Goal: Contribute content: Contribute content

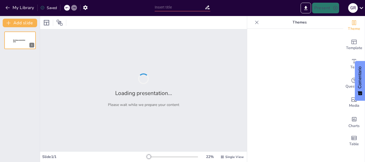
type input "New Sendsteps"
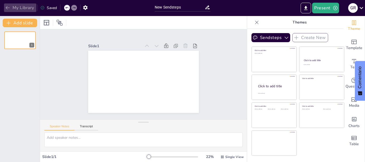
click at [8, 9] on icon "button" at bounding box center [7, 7] width 5 height 5
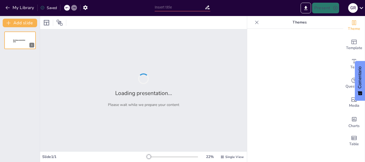
type input "un lugar sin limites"
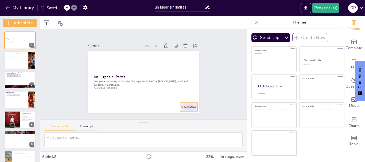
click at [188, 107] on div at bounding box center [185, 112] width 18 height 10
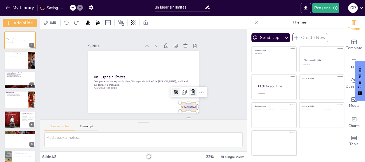
click at [190, 90] on icon at bounding box center [193, 92] width 6 height 6
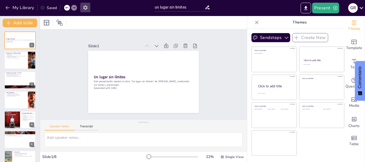
click at [88, 3] on button "button" at bounding box center [85, 8] width 10 height 10
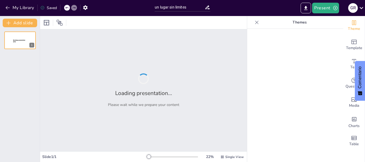
type input "un lugar sin limites"
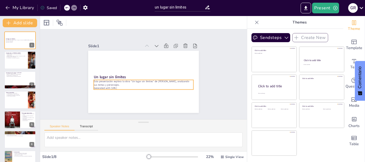
click at [127, 87] on p "Generated with Sendsteps.ai" at bounding box center [141, 88] width 98 height 24
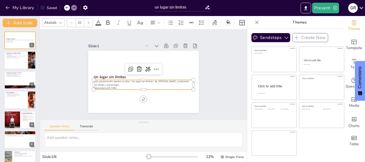
click at [127, 87] on p "Generated with Sendsteps.ai" at bounding box center [136, 86] width 88 height 53
click at [153, 68] on icon at bounding box center [156, 71] width 7 height 7
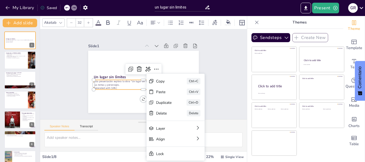
click at [226, 69] on div "Slide 1 Un lugar sin límites Esta presentación explora la obra "Un lugar sin lí…" at bounding box center [143, 74] width 221 height 131
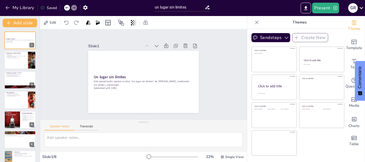
click at [89, 124] on div "Speaker Notes Transcript" at bounding box center [71, 127] width 54 height 7
click at [89, 125] on button "Transcript" at bounding box center [86, 128] width 24 height 6
click at [64, 127] on button "Speaker Notes" at bounding box center [59, 128] width 30 height 6
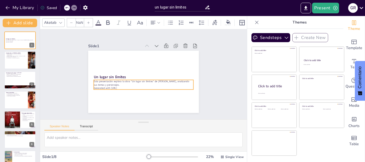
type input "32"
click at [120, 81] on p "Esta presentación explora la obra "Un lugar sin límites" de José Donoso, analiz…" at bounding box center [138, 81] width 85 height 64
click at [145, 68] on icon at bounding box center [149, 72] width 9 height 9
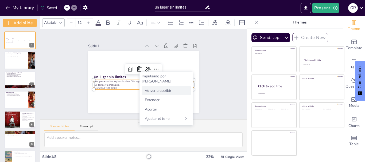
click at [159, 88] on font "Volver a escribir" at bounding box center [158, 90] width 26 height 5
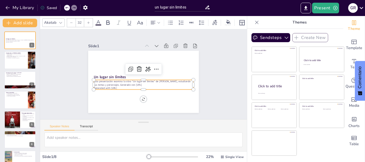
click at [150, 81] on p "Esta presentación examina la obra "Un lugar sin límites" de José Donoso, estudi…" at bounding box center [141, 83] width 99 height 28
click at [144, 76] on icon at bounding box center [147, 79] width 7 height 7
click at [222, 59] on div "Slide 1 Un lugar sin límites Esta presentación examina la obra "Un lugar sin lí…" at bounding box center [143, 74] width 225 height 166
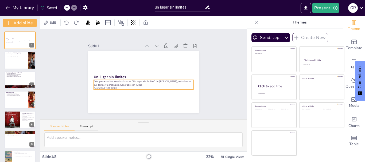
click at [135, 84] on p "Esta presentación examina la obra "Un lugar sin límites" de José Donoso, estudi…" at bounding box center [140, 82] width 94 height 47
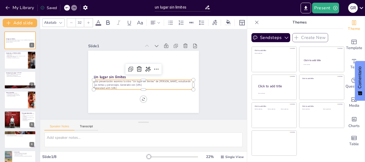
click at [127, 85] on p "Esta presentación examina la obra "Un lugar sin límites" de José Donoso, estudi…" at bounding box center [141, 83] width 99 height 28
click at [127, 85] on p "Esta presentación examina la obra "Un lugar sin límites" de José Donoso, estudi…" at bounding box center [140, 82] width 97 height 37
drag, startPoint x: 121, startPoint y: 84, endPoint x: 120, endPoint y: 81, distance: 3.0
click at [120, 81] on p "Esta presentación examina la obra "Un lugar sin límites" de José Donoso, estudi…" at bounding box center [138, 81] width 85 height 64
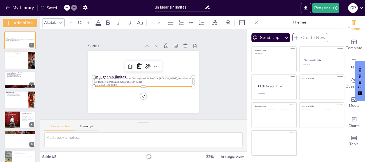
click at [120, 81] on p "Esta presentación examina la obra "Un lugar sin límites" de José Donoso, estudi…" at bounding box center [139, 79] width 78 height 72
click at [120, 81] on p "Esta presentación examina la obra "Un lugar sin límites" de José Donoso, estudi…" at bounding box center [142, 80] width 99 height 28
click at [120, 82] on p "Generated with Sendsteps.ai" at bounding box center [139, 84] width 92 height 44
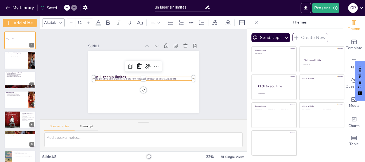
click at [121, 77] on p "Esta presentación examina la obra "Un lugar sin límites" de José Donoso" at bounding box center [142, 79] width 99 height 14
click at [121, 77] on p "Esta presentación examina la obra "Un lugar sin límites" de José Donoso" at bounding box center [142, 78] width 96 height 34
click at [121, 77] on p "Esta presentación examina la obra "Un lugar sin límites" de José Donoso" at bounding box center [142, 78] width 98 height 24
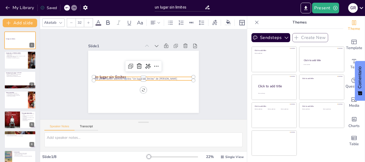
click at [121, 77] on p "Esta presentación examina la obra "Un lugar sin límites" de José Donoso" at bounding box center [142, 78] width 96 height 34
click at [147, 77] on p "obra "Un lugar sin límites" de José Donoso" at bounding box center [142, 78] width 98 height 24
click at [157, 76] on p "obra "Un lugar sin límites" de José Donoso" at bounding box center [142, 79] width 92 height 44
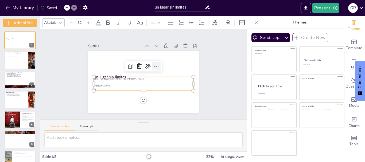
click at [156, 70] on icon at bounding box center [158, 71] width 4 height 2
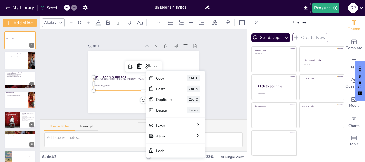
click at [213, 54] on div "Slide 1 Un lugar sin límites obra "Un lugar sin límites" de José Donoso Benjami…" at bounding box center [143, 74] width 221 height 131
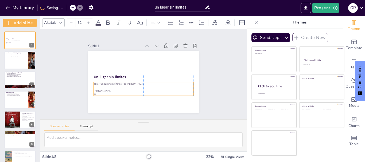
drag, startPoint x: 113, startPoint y: 83, endPoint x: 114, endPoint y: 88, distance: 5.1
click at [114, 88] on p "Benjamin Flores" at bounding box center [141, 91] width 99 height 14
click at [247, 23] on div "Themes" at bounding box center [295, 22] width 96 height 13
click at [254, 21] on icon at bounding box center [256, 22] width 5 height 5
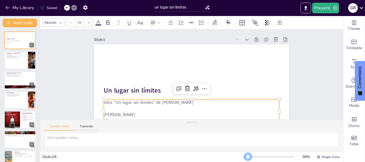
drag, startPoint x: 241, startPoint y: 158, endPoint x: 244, endPoint y: 155, distance: 4.0
click at [246, 155] on div at bounding box center [248, 157] width 4 height 4
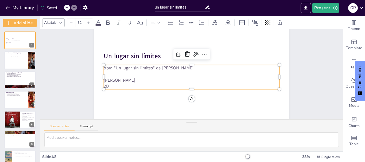
scroll to position [38, 0]
click at [12, 65] on div at bounding box center [20, 60] width 32 height 18
type textarea "José Donoso es fundamental para el Boom Latinoamericano, un movimiento literari…"
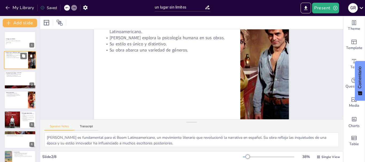
scroll to position [0, 0]
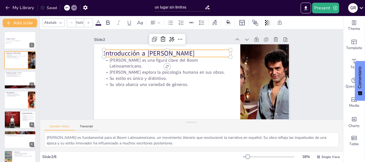
type input "48"
click at [140, 53] on p "Introducción a José Donoso" at bounding box center [174, 47] width 123 height 48
click at [143, 51] on p "Introducción a José Donoso" at bounding box center [172, 48] width 126 height 35
click at [142, 52] on p "Introducción a José Donoso" at bounding box center [177, 45] width 119 height 60
click at [142, 52] on p "Introducción a José Donoso" at bounding box center [169, 51] width 127 height 22
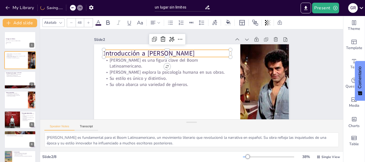
click at [178, 53] on p "Introducción a José Donoso" at bounding box center [224, 70] width 92 height 100
click at [140, 53] on p "Introducción a José Donoso" at bounding box center [172, 48] width 126 height 35
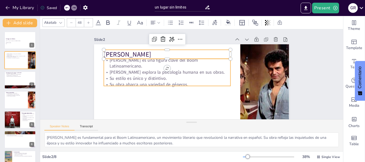
click at [166, 74] on p "Su estilo es único y distintivo." at bounding box center [166, 73] width 125 height 32
type input "32"
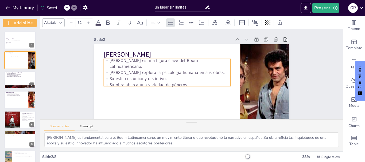
click at [166, 74] on p "Su estilo es único y distintivo." at bounding box center [166, 73] width 125 height 32
click at [163, 75] on p "Su estilo es único y distintivo." at bounding box center [175, 55] width 69 height 113
click at [163, 75] on p "Su estilo es único y distintivo." at bounding box center [167, 75] width 127 height 19
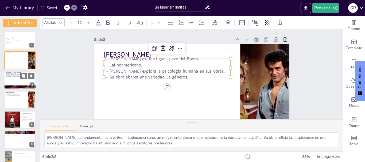
click at [13, 78] on div at bounding box center [20, 80] width 32 height 18
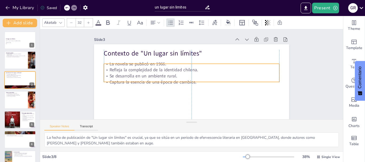
drag, startPoint x: 210, startPoint y: 67, endPoint x: 210, endPoint y: 72, distance: 4.6
click at [210, 72] on p "Refleja la complejidad de la identidad chilena." at bounding box center [191, 70] width 175 height 24
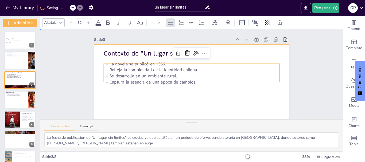
click at [214, 90] on div at bounding box center [181, 96] width 222 height 179
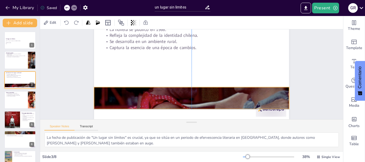
scroll to position [38, 0]
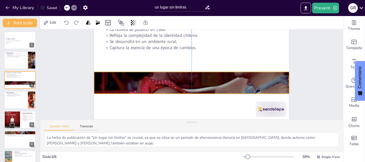
drag, startPoint x: 245, startPoint y: 97, endPoint x: 243, endPoint y: 72, distance: 24.9
click at [243, 72] on div at bounding box center [190, 82] width 221 height 279
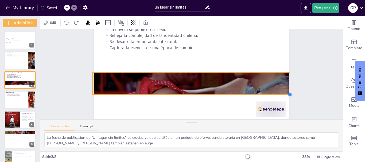
click at [283, 92] on div "Contexto de "Un lugar sin límites" La novela se publicó en 1966. Refleja la com…" at bounding box center [192, 64] width 205 height 129
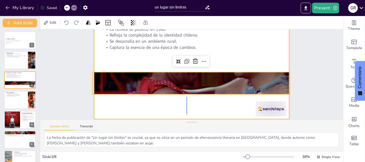
drag, startPoint x: 187, startPoint y: 93, endPoint x: 186, endPoint y: 110, distance: 17.4
click at [186, 110] on div at bounding box center [193, 65] width 213 height 148
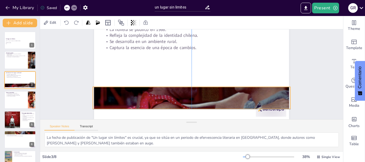
drag, startPoint x: 200, startPoint y: 73, endPoint x: 200, endPoint y: 87, distance: 14.7
click at [200, 87] on div at bounding box center [188, 98] width 223 height 282
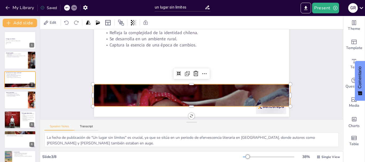
scroll to position [39, 0]
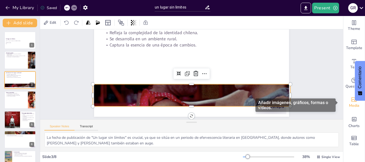
click at [351, 101] on icon "Add images, graphics, shapes or video" at bounding box center [354, 99] width 6 height 6
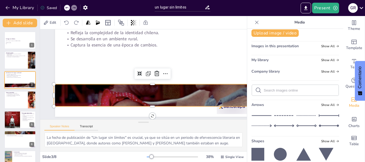
scroll to position [0, 0]
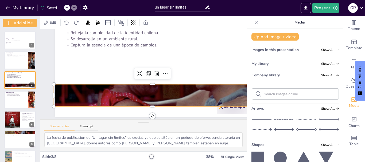
click at [284, 48] on span "Images in this presentation" at bounding box center [274, 49] width 47 height 5
click at [321, 48] on span "Show All" at bounding box center [330, 50] width 18 height 4
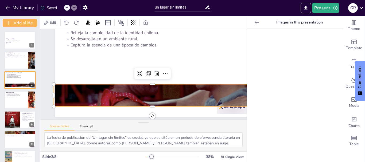
click at [291, 53] on div at bounding box center [295, 95] width 96 height 133
click at [252, 23] on div at bounding box center [256, 22] width 9 height 9
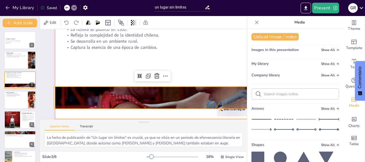
click at [224, 54] on div at bounding box center [154, 67] width 213 height 148
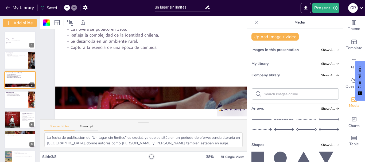
click at [254, 20] on icon at bounding box center [256, 22] width 5 height 5
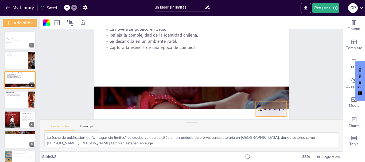
click at [270, 109] on div at bounding box center [267, 117] width 32 height 18
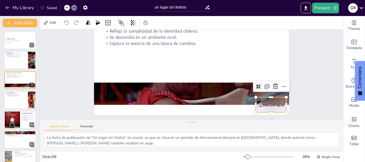
scroll to position [39, 0]
click at [271, 92] on icon at bounding box center [273, 95] width 5 height 6
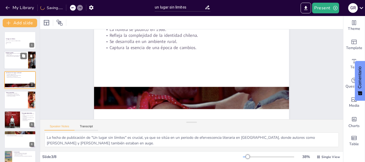
scroll to position [38, 0]
click at [13, 62] on div at bounding box center [20, 60] width 32 height 18
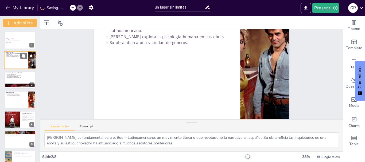
scroll to position [0, 0]
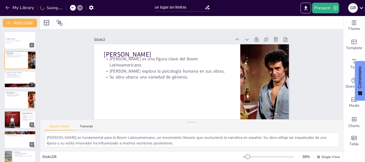
drag, startPoint x: 337, startPoint y: 62, endPoint x: 337, endPoint y: 81, distance: 18.4
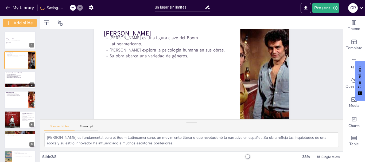
scroll to position [38, 0]
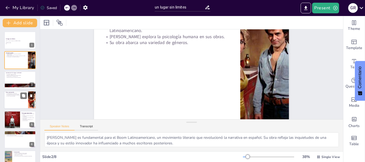
click at [12, 98] on div at bounding box center [20, 100] width 32 height 18
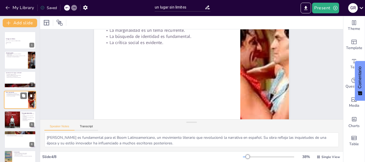
type textarea "La forma en que Donoso aborda la sexualidad es atrevida y provocativa. A través…"
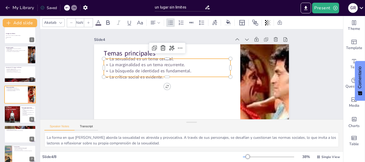
type input "32"
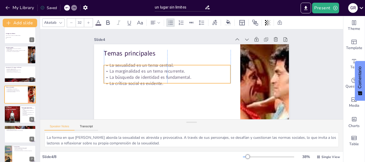
drag, startPoint x: 127, startPoint y: 70, endPoint x: 126, endPoint y: 77, distance: 7.2
click at [126, 77] on p "La búsqueda de identidad es fundamental." at bounding box center [166, 72] width 125 height 32
click at [168, 70] on p "La marginalidad es un tema recurrente." at bounding box center [207, 56] width 79 height 106
click at [136, 70] on p "La marginalidad es un tema recurrente." at bounding box center [167, 67] width 125 height 32
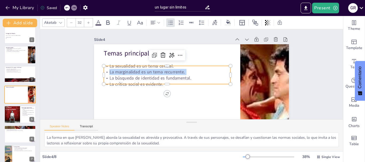
click at [136, 70] on p "La marginalidad es un tema recurrente." at bounding box center [167, 67] width 125 height 32
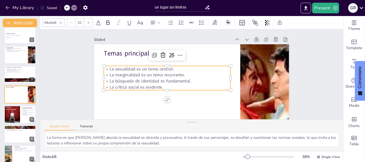
click at [171, 85] on p "La crítica social es evidente." at bounding box center [166, 84] width 127 height 19
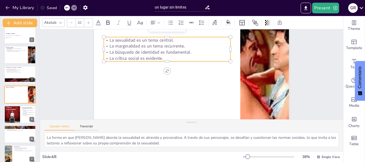
scroll to position [38, 0]
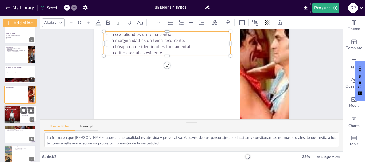
click at [8, 116] on div at bounding box center [12, 114] width 16 height 24
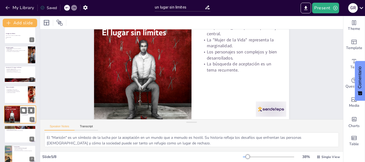
scroll to position [0, 0]
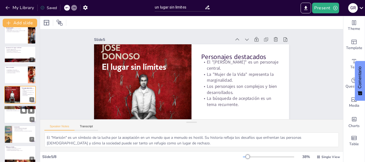
click at [9, 115] on div at bounding box center [20, 114] width 32 height 18
type textarea "Los conflictos internos en "Un lugar sin límites" son fundamentales para la tra…"
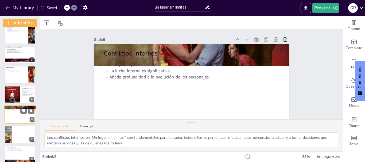
scroll to position [30, 0]
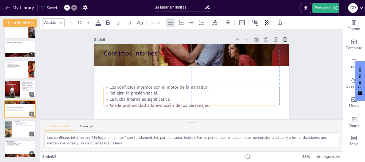
drag, startPoint x: 128, startPoint y: 66, endPoint x: 129, endPoint y: 95, distance: 29.1
click at [129, 95] on p "Reflejan la presión social." at bounding box center [185, 92] width 169 height 60
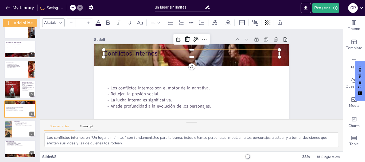
type input "48"
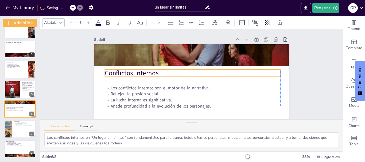
drag, startPoint x: 125, startPoint y: 53, endPoint x: 127, endPoint y: 73, distance: 19.8
click at [127, 73] on p "Conflictos internos" at bounding box center [193, 74] width 164 height 80
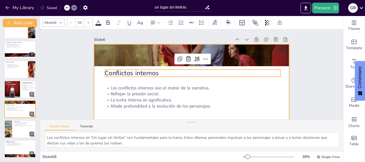
click at [98, 105] on div at bounding box center [186, 99] width 213 height 148
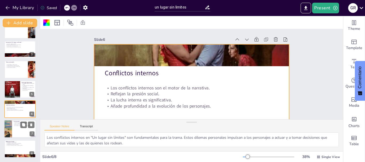
click at [18, 127] on div at bounding box center [20, 129] width 32 height 18
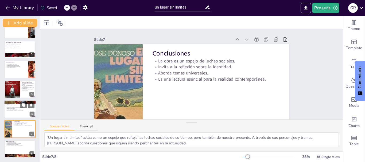
click at [12, 105] on p "Conflictos internos" at bounding box center [20, 105] width 29 height 2
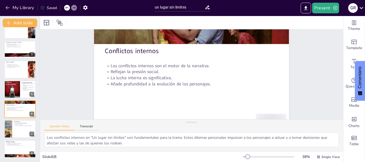
scroll to position [38, 0]
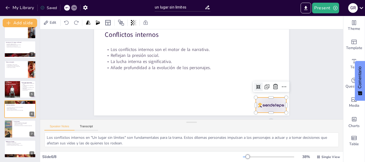
click at [269, 110] on div at bounding box center [262, 120] width 33 height 21
click at [271, 92] on icon at bounding box center [273, 95] width 5 height 6
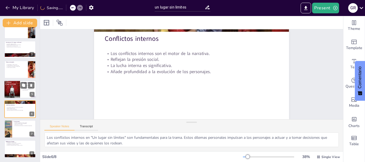
click at [15, 84] on div at bounding box center [12, 89] width 16 height 24
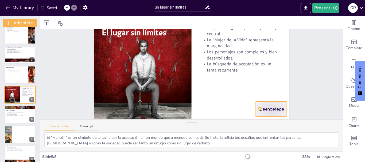
click at [273, 114] on div at bounding box center [261, 124] width 33 height 21
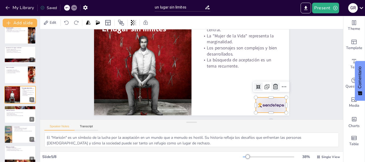
click at [112, 56] on icon at bounding box center [109, 54] width 5 height 6
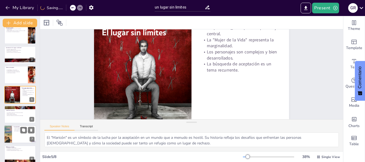
click at [21, 134] on div at bounding box center [20, 134] width 32 height 18
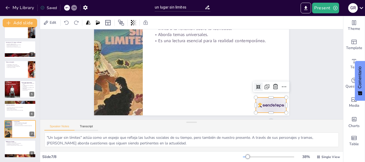
click at [266, 107] on div at bounding box center [267, 113] width 32 height 18
click at [271, 92] on icon at bounding box center [273, 95] width 7 height 7
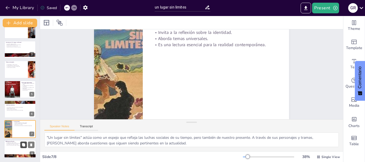
click at [24, 143] on icon at bounding box center [23, 144] width 3 height 3
type textarea "La libertad es un concepto fundamental en la obra de Donoso. A través de sus pe…"
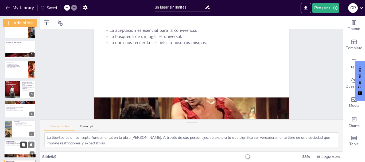
scroll to position [25, 0]
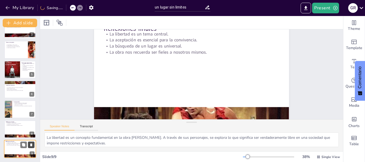
click at [28, 146] on button at bounding box center [31, 145] width 6 height 6
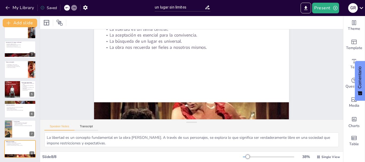
scroll to position [38, 0]
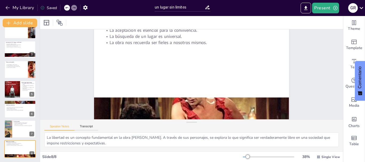
drag, startPoint x: 337, startPoint y: 104, endPoint x: 338, endPoint y: 66, distance: 37.7
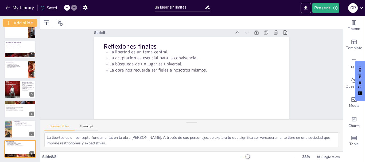
scroll to position [10, 0]
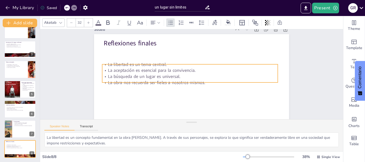
drag, startPoint x: 203, startPoint y: 58, endPoint x: 201, endPoint y: 74, distance: 15.8
click at [201, 74] on p "La búsqueda de un lugar es universal." at bounding box center [189, 76] width 175 height 24
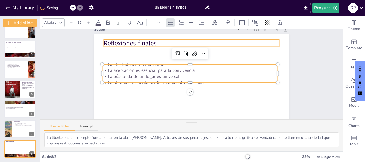
click at [111, 42] on p "Reflexiones finales" at bounding box center [197, 43] width 173 height 45
type input "48"
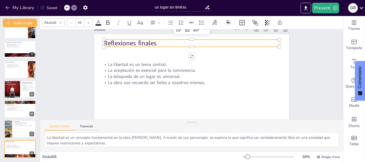
click at [158, 40] on p "Reflexiones finales" at bounding box center [194, 44] width 175 height 28
click at [158, 40] on p "Reflexiones finales" at bounding box center [197, 43] width 173 height 45
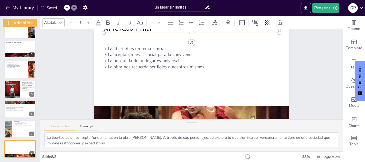
scroll to position [38, 0]
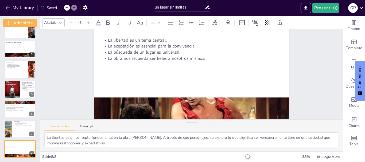
click at [295, 49] on div "Slide 1 Un lugar sin límites obra "Un lugar sin límites" de José Donoso Benjami…" at bounding box center [195, 57] width 246 height 168
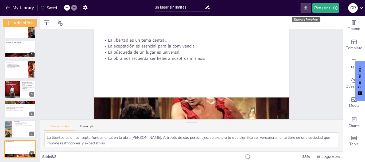
click at [309, 7] on button "Export to PowerPoint" at bounding box center [305, 8] width 10 height 11
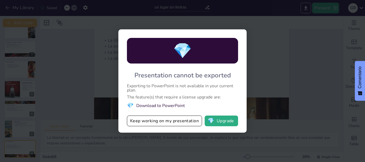
click at [226, 31] on div "💎 Presentation cannot be exported Exporting to PowerPoint is not available in y…" at bounding box center [182, 80] width 128 height 103
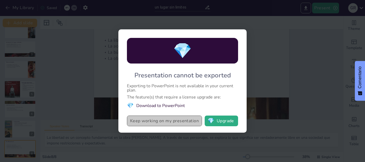
click at [169, 123] on button "Keep working on my presentation" at bounding box center [164, 121] width 75 height 11
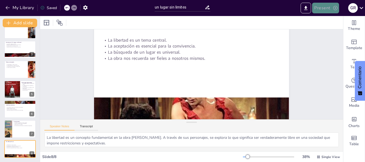
click at [322, 5] on button "Present" at bounding box center [325, 8] width 27 height 11
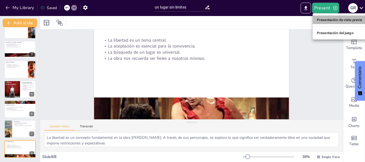
click at [340, 20] on font "Presentación de vista previa" at bounding box center [339, 20] width 45 height 4
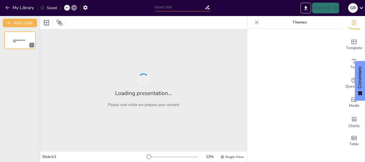
type input "un lugar sin limites"
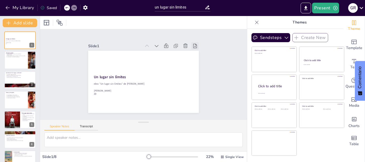
click at [195, 49] on icon at bounding box center [198, 52] width 6 height 6
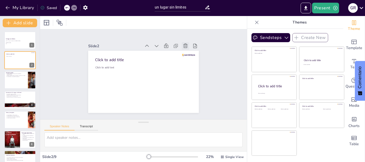
click at [190, 62] on icon at bounding box center [193, 65] width 7 height 7
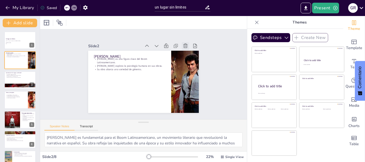
type textarea "José Donoso es fundamental para el Boom Latinoamericano, un movimiento literari…"
click at [308, 8] on icon "Export to PowerPoint" at bounding box center [306, 8] width 6 height 6
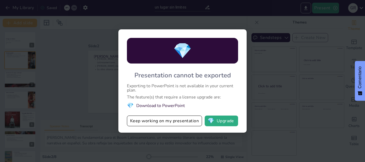
click at [250, 23] on div "💎 Presentation cannot be exported Exporting to PowerPoint is not available in y…" at bounding box center [182, 81] width 365 height 162
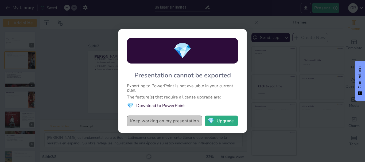
click at [172, 124] on button "Keep working on my presentation" at bounding box center [164, 121] width 75 height 11
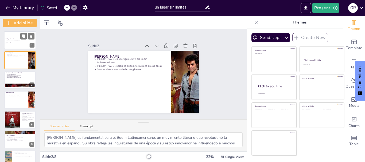
click at [13, 41] on p "obra "Un lugar sin límites" de José Donoso" at bounding box center [20, 40] width 29 height 1
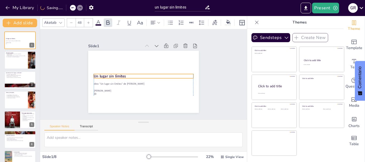
click at [93, 74] on strong "Un lugar sin límites" at bounding box center [109, 72] width 33 height 8
click at [135, 62] on icon at bounding box center [139, 57] width 9 height 9
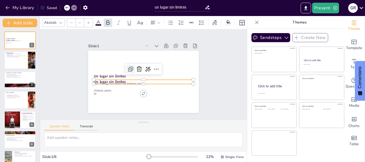
type input "48"
click at [136, 68] on icon at bounding box center [139, 68] width 7 height 7
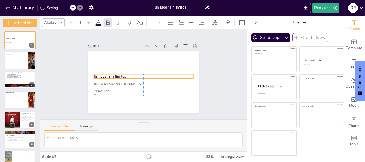
click at [93, 73] on strong "Un lugar sin límites" at bounding box center [109, 73] width 33 height 8
click at [253, 17] on div "Themes" at bounding box center [295, 22] width 96 height 13
click at [254, 23] on icon at bounding box center [256, 22] width 5 height 5
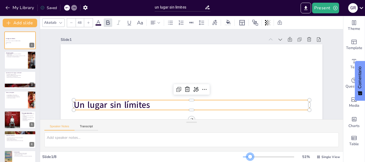
drag, startPoint x: 241, startPoint y: 157, endPoint x: 246, endPoint y: 157, distance: 5.6
click at [248, 157] on div at bounding box center [250, 157] width 4 height 4
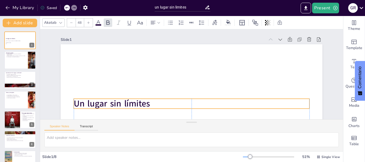
click at [146, 103] on p "Un lugar sin límites" at bounding box center [182, 102] width 227 height 84
click at [145, 95] on strong "Un lugar sin límites" at bounding box center [107, 77] width 76 height 35
click at [146, 56] on strong "Un lugar sin límites" at bounding box center [126, 20] width 48 height 72
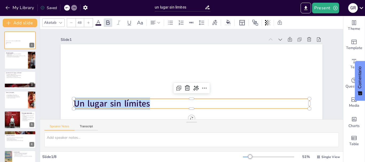
drag, startPoint x: 146, startPoint y: 103, endPoint x: 69, endPoint y: 108, distance: 76.5
click at [69, 108] on div "obra "Un lugar sin límites" de José Donoso Benjamin Flores 2D Un lugar sin lími…" at bounding box center [186, 118] width 275 height 174
click at [80, 90] on strong "Un lugar sin límites" at bounding box center [107, 69] width 74 height 42
drag, startPoint x: 145, startPoint y: 105, endPoint x: 73, endPoint y: 108, distance: 72.4
click at [73, 105] on strong "Un lugar sin límites" at bounding box center [109, 95] width 77 height 20
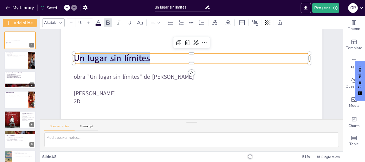
scroll to position [46, 0]
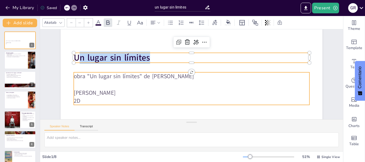
click at [69, 79] on div "obra "Un lugar sin límites" de José Donoso Benjamin Flores 2D Un lugar sin lími…" at bounding box center [192, 72] width 286 height 198
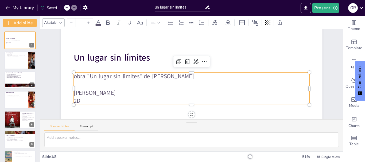
type input "32"
click at [101, 86] on p at bounding box center [189, 84] width 232 height 57
click at [76, 101] on p "2D" at bounding box center [183, 100] width 226 height 80
click at [76, 101] on p "2D" at bounding box center [186, 100] width 232 height 57
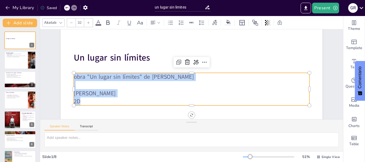
drag, startPoint x: 76, startPoint y: 101, endPoint x: 69, endPoint y: 77, distance: 25.3
click at [69, 77] on div "Un lugar sin límites obra "Un lugar sin límites" de José Donoso Benjamin Flores…" at bounding box center [192, 72] width 286 height 198
click at [160, 81] on p "obra "Un lugar sin límites" de José Donoso" at bounding box center [188, 74] width 57 height 232
drag, startPoint x: 70, startPoint y: 76, endPoint x: 97, endPoint y: 103, distance: 38.1
click at [97, 103] on div "obra "Un lugar sin límites" de José Donoso Benjamin Flores 2D" at bounding box center [189, 89] width 237 height 57
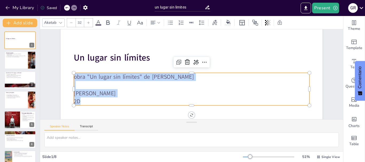
scroll to position [74, 0]
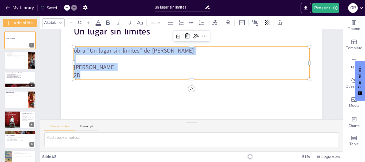
click at [12, 50] on div "Un lugar sin límites 1 José Donoso Donoso es una figura clave del Boom Latinoam…" at bounding box center [20, 110] width 40 height 157
click at [14, 55] on p "Donoso explora la psicología humana en sus obras." at bounding box center [16, 55] width 21 height 1
type textarea "José Donoso es fundamental para el Boom Latinoamericano, un movimiento literari…"
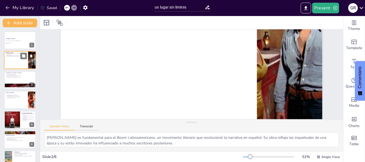
scroll to position [0, 0]
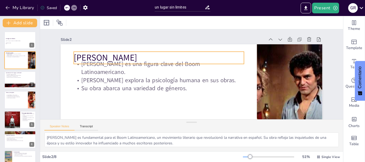
click at [196, 57] on p "José Donoso" at bounding box center [211, 43] width 30 height 170
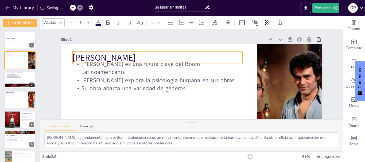
click at [77, 56] on p "José Donoso" at bounding box center [161, 51] width 169 height 47
drag, startPoint x: 118, startPoint y: 57, endPoint x: 122, endPoint y: 57, distance: 4.0
click at [122, 57] on p "José Donoso" at bounding box center [171, 47] width 160 height 80
click at [122, 57] on p "José Donoso" at bounding box center [183, 41] width 123 height 135
click at [121, 56] on p "José Donoso" at bounding box center [167, 49] width 165 height 64
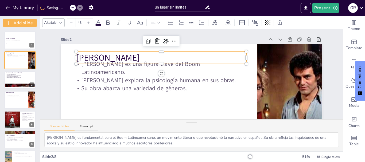
click at [190, 56] on p "José Donoso" at bounding box center [205, 42] width 30 height 170
click at [121, 56] on p "José Donoso" at bounding box center [173, 45] width 153 height 96
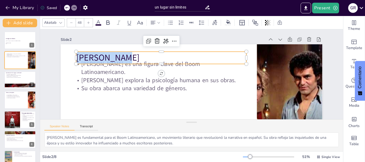
drag, startPoint x: 121, startPoint y: 56, endPoint x: 73, endPoint y: 57, distance: 48.9
click at [81, 57] on p "José Donoso" at bounding box center [165, 51] width 169 height 47
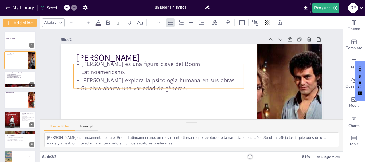
type input "32"
click at [76, 68] on p "Donoso es una figura clave del Boom Latinoamericano." at bounding box center [161, 61] width 170 height 51
click at [142, 68] on p "Donoso es una figura clave del Boom Latinoamericano." at bounding box center [184, 42] width 84 height 162
click at [74, 68] on p "Donoso es una figura clave del Boom Latinoamericano." at bounding box center [159, 65] width 171 height 34
click at [110, 68] on p "Donoso es una figura clave del Boom Latinoamericano." at bounding box center [166, 97] width 113 height 147
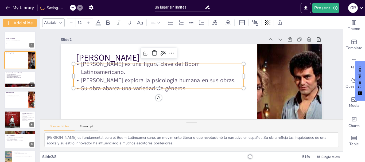
click at [76, 68] on p "Donoso es una figura clave del Boom Latinoamericano." at bounding box center [161, 61] width 170 height 51
click at [121, 68] on p "Donoso es una figura clave del Boom Latinoamericano." at bounding box center [177, 43] width 113 height 147
click at [185, 84] on p "Su obra abarca una variedad de géneros." at bounding box center [157, 85] width 170 height 26
click at [193, 85] on p "Su obra abarca una variedad de géneros." at bounding box center [157, 85] width 170 height 26
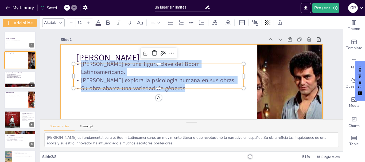
drag, startPoint x: 182, startPoint y: 85, endPoint x: 59, endPoint y: 49, distance: 127.6
click at [59, 49] on div "José Donoso Donoso es una figura clave del Boom Latinoamericano. Donoso explora…" at bounding box center [178, 115] width 294 height 221
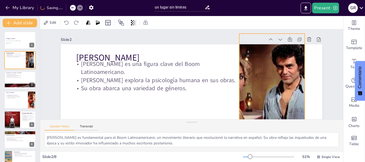
drag, startPoint x: 297, startPoint y: 93, endPoint x: 281, endPoint y: 82, distance: 19.5
click at [281, 82] on div at bounding box center [267, 116] width 235 height 170
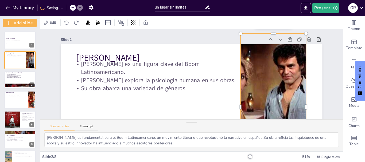
click at [281, 82] on div at bounding box center [259, 131] width 256 height 208
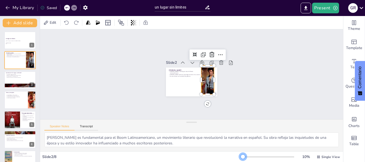
drag, startPoint x: 246, startPoint y: 157, endPoint x: 234, endPoint y: 157, distance: 12.3
click at [234, 157] on div "Slide 2 / 8 10 % Single View" at bounding box center [191, 157] width 303 height 9
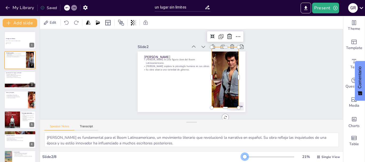
drag, startPoint x: 238, startPoint y: 157, endPoint x: 241, endPoint y: 158, distance: 3.6
click at [242, 158] on div at bounding box center [244, 157] width 4 height 4
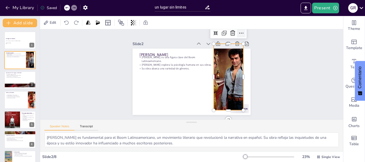
click at [249, 86] on icon at bounding box center [253, 90] width 9 height 9
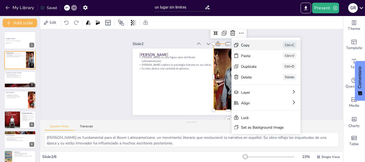
click at [280, 81] on div "Copy" at bounding box center [293, 85] width 27 height 8
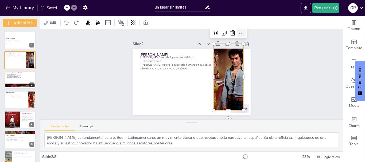
click at [245, 41] on icon at bounding box center [248, 44] width 7 height 7
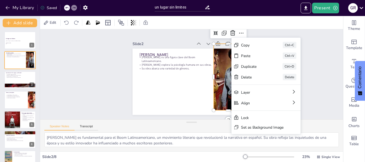
drag, startPoint x: 263, startPoint y: 126, endPoint x: 257, endPoint y: 130, distance: 7.7
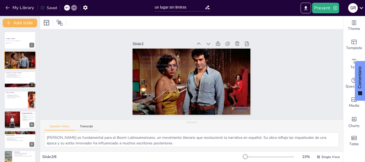
click at [257, 130] on div "Speaker Notes Transcript" at bounding box center [191, 126] width 303 height 13
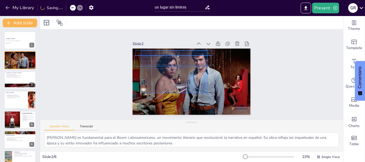
drag, startPoint x: 207, startPoint y: 93, endPoint x: 141, endPoint y: 50, distance: 79.5
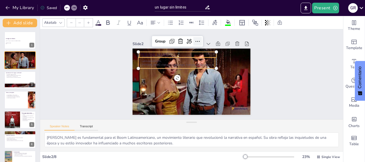
click at [200, 40] on icon at bounding box center [203, 43] width 7 height 7
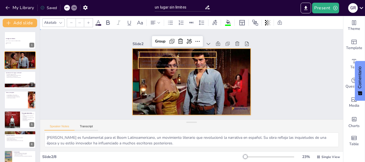
click at [148, 77] on div at bounding box center [184, 77] width 111 height 136
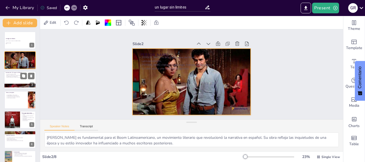
click at [15, 74] on p "La novela se publicó en 1966." at bounding box center [20, 74] width 29 height 1
type textarea "La fecha de publicación de "Un lugar sin límites" es crucial, ya que se sitúa e…"
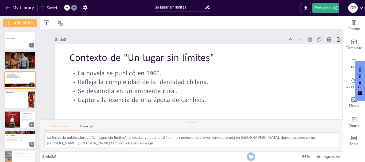
drag, startPoint x: 242, startPoint y: 158, endPoint x: 247, endPoint y: 158, distance: 5.6
click at [249, 158] on div at bounding box center [251, 157] width 4 height 4
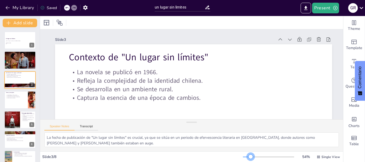
click at [248, 158] on div at bounding box center [250, 157] width 4 height 4
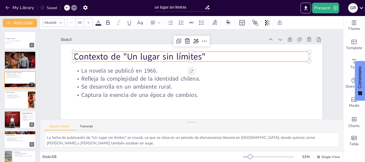
click at [70, 56] on div "Contexto de "Un lugar sin límites" La novela se publicó en 1966. Refleja la com…" at bounding box center [178, 115] width 294 height 221
click at [79, 57] on p "Contexto de "Un lugar sin límites"" at bounding box center [195, 56] width 233 height 61
click at [154, 57] on p "Contexto de "Un lugar sin límites"" at bounding box center [207, 82] width 107 height 220
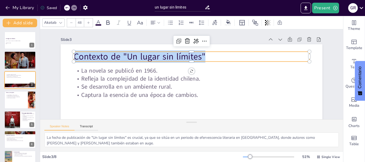
drag, startPoint x: 72, startPoint y: 57, endPoint x: 201, endPoint y: 58, distance: 129.5
click at [201, 58] on p "Contexto de "Un lugar sin límites"" at bounding box center [206, 64] width 148 height 198
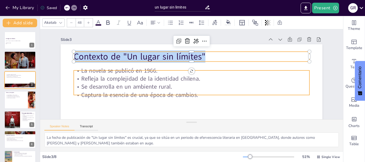
click at [84, 73] on p "La novela se publicó en 1966." at bounding box center [193, 70] width 218 height 103
type input "32"
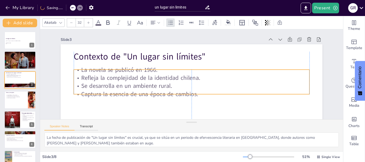
click at [76, 70] on p "La novela se publicó en 1966." at bounding box center [192, 69] width 232 height 57
click at [193, 94] on div at bounding box center [177, 58] width 178 height 161
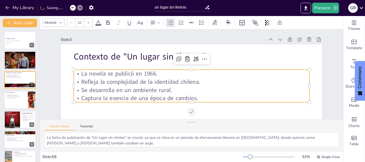
click at [194, 97] on p "Captura la esencia de una época de cambios." at bounding box center [189, 98] width 235 height 33
click at [194, 97] on p "Captura la esencia de una época de cambios." at bounding box center [169, 65] width 103 height 218
click at [188, 94] on p "Captura la esencia de una época de cambios." at bounding box center [186, 97] width 232 height 57
click at [196, 98] on p "Captura la esencia de una época de cambios." at bounding box center [189, 98] width 235 height 33
click at [196, 98] on p "Captura la esencia de una época de cambios." at bounding box center [186, 97] width 232 height 57
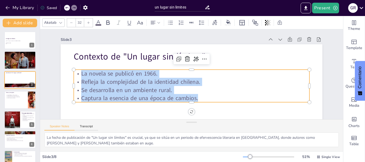
drag, startPoint x: 196, startPoint y: 98, endPoint x: 77, endPoint y: 74, distance: 121.1
click at [77, 74] on div "La novela se publicó en 1966. Refleja la complejidad de la identidad chilena. S…" at bounding box center [188, 85] width 237 height 81
click at [19, 106] on div at bounding box center [20, 100] width 32 height 18
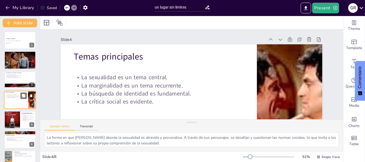
scroll to position [5, 0]
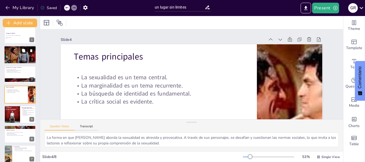
click at [25, 52] on icon at bounding box center [24, 51] width 4 height 4
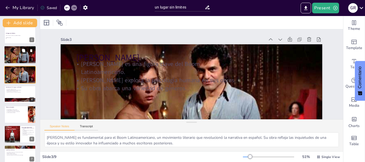
scroll to position [44, 0]
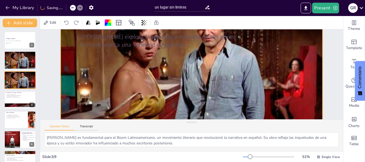
click at [197, 100] on div at bounding box center [191, 74] width 292 height 225
click at [197, 100] on div at bounding box center [191, 75] width 265 height 310
click at [25, 124] on div at bounding box center [20, 120] width 32 height 18
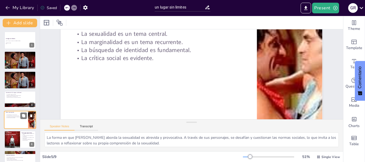
scroll to position [0, 0]
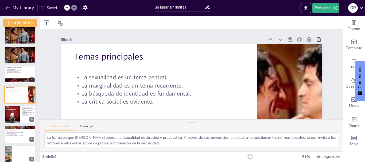
drag, startPoint x: 126, startPoint y: 153, endPoint x: 144, endPoint y: 154, distance: 18.4
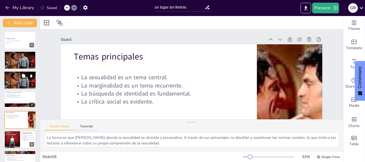
click at [31, 76] on icon at bounding box center [31, 75] width 2 height 3
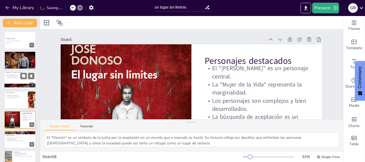
click at [11, 80] on div at bounding box center [20, 80] width 32 height 18
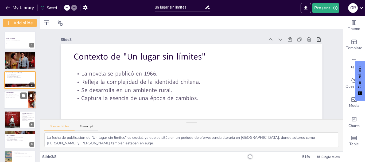
click at [14, 94] on div at bounding box center [20, 100] width 32 height 18
type textarea "La forma en que Donoso aborda la sexualidad es atrevida y provocativa. A través…"
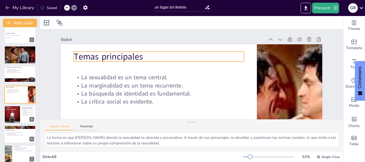
click at [138, 57] on p "Temas principales" at bounding box center [171, 43] width 153 height 96
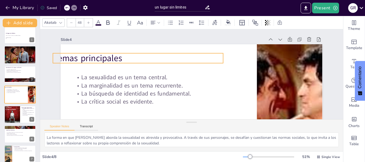
drag, startPoint x: 138, startPoint y: 57, endPoint x: 117, endPoint y: 58, distance: 20.9
click at [117, 58] on p "Temas principales" at bounding box center [140, 53] width 170 height 30
drag, startPoint x: 139, startPoint y: 61, endPoint x: 143, endPoint y: 61, distance: 3.7
click at [143, 61] on p "Temas principales" at bounding box center [153, 34] width 153 height 96
click at [118, 59] on p "Temas principales" at bounding box center [142, 47] width 169 height 47
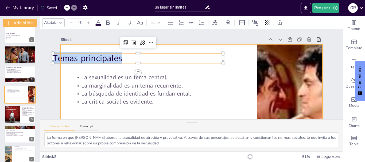
drag, startPoint x: 118, startPoint y: 59, endPoint x: 78, endPoint y: 66, distance: 41.1
click at [78, 66] on div "La sexualidad es un tema central. La marginalidad es un tema recurrente. La bús…" at bounding box center [186, 118] width 275 height 174
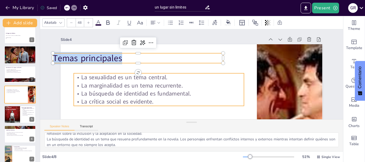
scroll to position [35, 0]
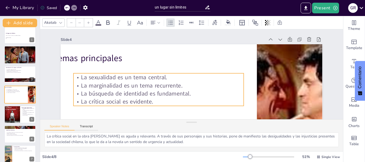
type input "32"
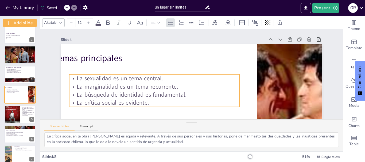
drag, startPoint x: 155, startPoint y: 101, endPoint x: 151, endPoint y: 102, distance: 4.4
click at [151, 102] on p "La crítica social es evidente." at bounding box center [149, 94] width 168 height 43
click at [151, 102] on p "La crítica social es evidente." at bounding box center [159, 40] width 26 height 170
click at [151, 102] on p "La crítica social es evidente." at bounding box center [151, 99] width 170 height 26
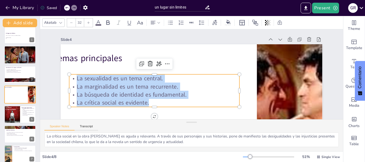
drag, startPoint x: 151, startPoint y: 102, endPoint x: 71, endPoint y: 79, distance: 83.1
click at [71, 79] on div "La sexualidad es un tema central. La marginalidad es un tema recurrente. La bús…" at bounding box center [152, 87] width 172 height 50
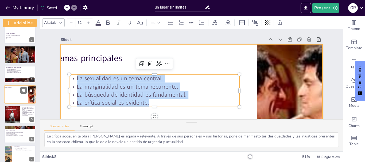
scroll to position [30, 0]
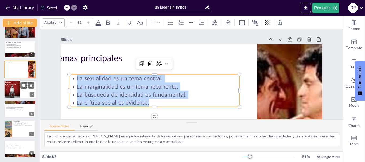
click at [13, 84] on div at bounding box center [12, 89] width 16 height 24
type textarea "El "Maricón" es un símbolo de la lucha por la aceptación en un mundo que a menu…"
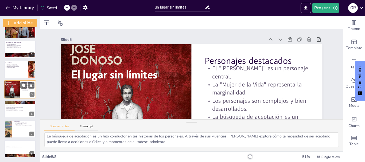
scroll to position [25, 0]
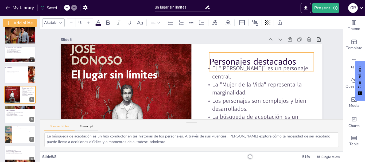
drag, startPoint x: 202, startPoint y: 61, endPoint x: 207, endPoint y: 62, distance: 4.6
click at [210, 62] on p "Personajes destacados" at bounding box center [262, 77] width 105 height 34
click at [291, 63] on p "Personajes destacados" at bounding box center [262, 69] width 105 height 23
click at [293, 64] on p "Personajes destacados" at bounding box center [262, 77] width 105 height 34
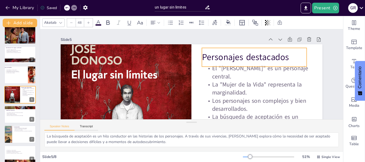
drag, startPoint x: 293, startPoint y: 64, endPoint x: 286, endPoint y: 59, distance: 8.5
click at [286, 64] on p "Personajes destacados" at bounding box center [250, 103] width 86 height 79
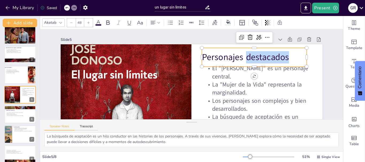
click at [287, 59] on p "Personajes destacados" at bounding box center [256, 71] width 105 height 34
click at [284, 60] on p "Personajes destacados" at bounding box center [256, 78] width 103 height 44
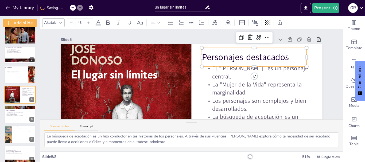
click at [284, 60] on p "Personajes destacados" at bounding box center [255, 84] width 100 height 54
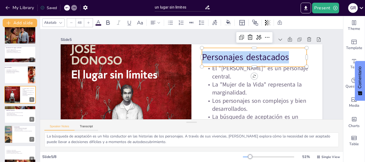
drag, startPoint x: 284, startPoint y: 60, endPoint x: 199, endPoint y: 47, distance: 86.1
click at [199, 47] on div "El "Maricón" es un personaje central. La "Mujer de la Vida" representa la margi…" at bounding box center [178, 115] width 294 height 221
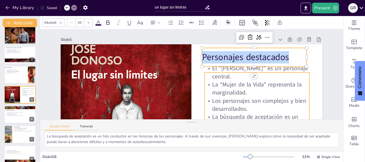
click at [210, 74] on p "El "Maricón" es un personaje central." at bounding box center [254, 93] width 104 height 48
type input "32"
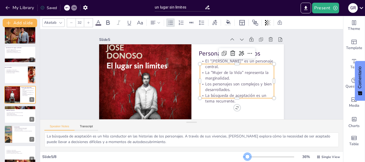
click at [245, 156] on div at bounding box center [247, 157] width 4 height 4
click at [241, 98] on p "La búsqueda de aceptación es un tema recurrente." at bounding box center [234, 102] width 74 height 19
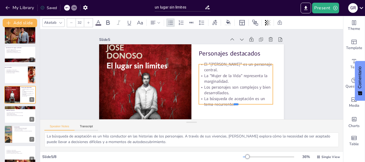
click at [235, 99] on div "Personajes destacados El "Maricón" es un personaje central. La "Mujer de la Vid…" at bounding box center [187, 96] width 202 height 140
click at [231, 100] on p "La búsqueda de aceptación es un tema recurrente." at bounding box center [229, 110] width 74 height 27
click at [231, 100] on p "La búsqueda de aceptación es un tema recurrente." at bounding box center [232, 106] width 74 height 19
click at [231, 100] on p "La búsqueda de aceptación es un tema recurrente." at bounding box center [232, 105] width 74 height 19
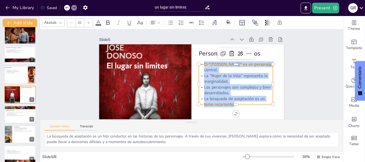
drag, startPoint x: 231, startPoint y: 100, endPoint x: 200, endPoint y: 66, distance: 46.3
click at [200, 66] on div "El "Maricón" es un personaje central. La "Mujer de la Vida" representa la margi…" at bounding box center [230, 97] width 84 height 66
click at [291, 108] on div "Slide 1 Un lugar sin límites obra "Un lugar sin límites" de José Donoso Benjami…" at bounding box center [188, 88] width 234 height 161
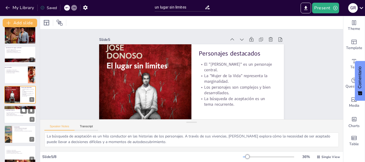
click at [14, 118] on div at bounding box center [20, 114] width 32 height 18
type textarea "Los conflictos internos en "Un lugar sin límites" son fundamentales para la tra…"
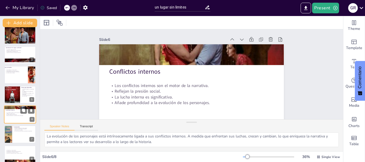
scroll to position [30, 0]
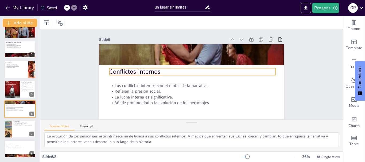
click at [156, 69] on p "Conflictos internos" at bounding box center [193, 71] width 164 height 43
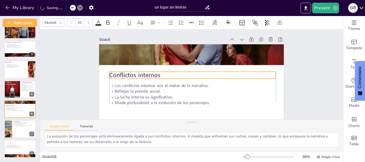
drag, startPoint x: 156, startPoint y: 69, endPoint x: 156, endPoint y: 73, distance: 3.6
click at [156, 73] on p "Conflictos internos" at bounding box center [192, 75] width 155 height 75
click at [156, 76] on p "Conflictos internos" at bounding box center [192, 75] width 166 height 26
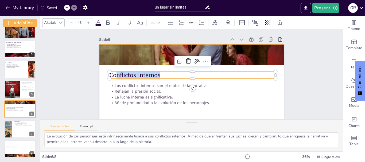
drag, startPoint x: 155, startPoint y: 76, endPoint x: 102, endPoint y: 87, distance: 54.8
click at [102, 87] on div "Los conflictos internos son el motor de la narrativa. Reflejan la presión socia…" at bounding box center [191, 96] width 184 height 104
click at [103, 88] on div at bounding box center [187, 96] width 202 height 140
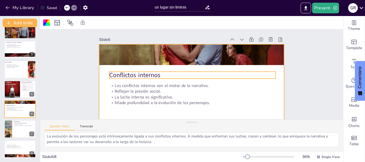
click at [157, 75] on p "Conflictos internos" at bounding box center [192, 75] width 164 height 43
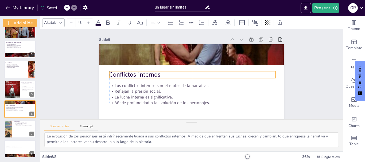
click at [159, 74] on p "Conflictos internos" at bounding box center [192, 74] width 164 height 43
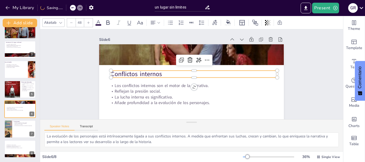
click at [159, 74] on p "Conflictos internos" at bounding box center [194, 74] width 166 height 26
click at [159, 74] on p "Conflictos internos" at bounding box center [194, 74] width 166 height 9
drag, startPoint x: 159, startPoint y: 74, endPoint x: 116, endPoint y: 72, distance: 42.3
click at [120, 72] on p "Conflictos internos" at bounding box center [194, 75] width 148 height 91
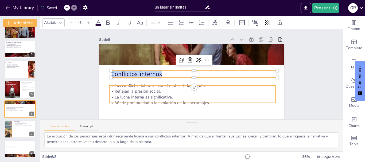
click at [209, 103] on div "Los conflictos internos son el motor de la narrativa. Reflejan la presión socia…" at bounding box center [184, 95] width 207 height 156
type input "32"
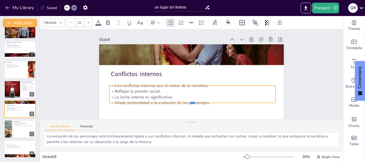
click at [209, 103] on div at bounding box center [190, 105] width 166 height 22
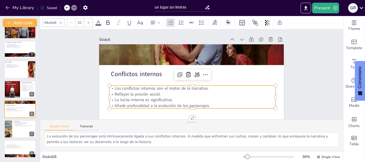
click at [206, 105] on p "Añade profundidad a la evolución de los personajes." at bounding box center [186, 105] width 164 height 40
click at [206, 105] on p "Añade profundidad a la evolución de los personajes." at bounding box center [189, 105] width 166 height 23
click at [206, 105] on p "Añade profundidad a la evolución de los personajes." at bounding box center [186, 105] width 164 height 40
click at [206, 105] on p "Añade profundidad a la evolución de los personajes." at bounding box center [176, 102] width 147 height 88
click at [206, 105] on p "Añade profundidad a la evolución de los personajes." at bounding box center [186, 105] width 164 height 40
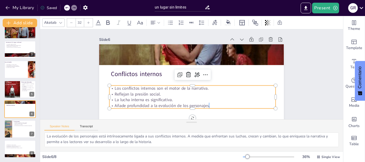
click at [206, 105] on p "Añade profundidad a la evolución de los personajes." at bounding box center [189, 105] width 166 height 23
drag, startPoint x: 206, startPoint y: 105, endPoint x: 201, endPoint y: 87, distance: 18.3
click at [201, 87] on div "Los conflictos internos son el motor de la narrativa. Reflejan la presión socia…" at bounding box center [187, 96] width 167 height 57
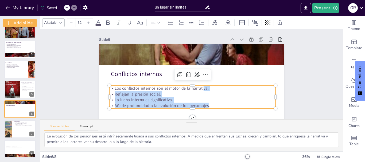
click at [205, 105] on div "Los conflictos internos son el motor de la narrativa. Reflejan la presión socia…" at bounding box center [190, 97] width 168 height 40
click at [205, 105] on p "Añade profundidad a la evolución de los personajes." at bounding box center [183, 104] width 160 height 57
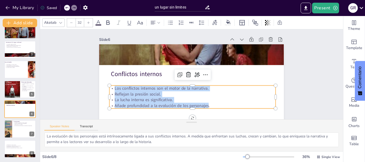
drag, startPoint x: 205, startPoint y: 105, endPoint x: 107, endPoint y: 87, distance: 99.7
click at [107, 87] on div "Conflictos internos Los conflictos internos son el motor de la narrativa. Refle…" at bounding box center [189, 96] width 194 height 123
click at [27, 126] on div at bounding box center [27, 125] width 14 height 6
type textarea ""Un lugar sin límites" actúa como un espejo que refleja las luchas sociales de …"
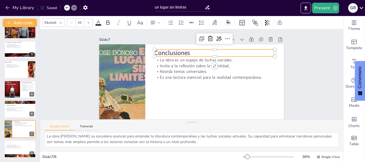
click at [186, 52] on p "Conclusiones" at bounding box center [218, 58] width 119 height 33
click at [186, 52] on p "Conclusiones" at bounding box center [223, 70] width 102 height 77
click at [186, 52] on p "Conclusiones" at bounding box center [220, 60] width 117 height 45
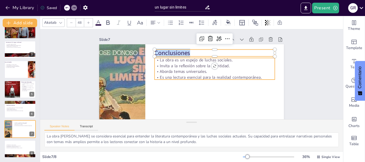
click at [258, 76] on p "Es una lectura esencial para la realidad contemporánea." at bounding box center [214, 80] width 120 height 18
type input "32"
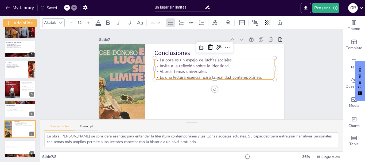
click at [258, 76] on p "Es una lectura esencial para la realidad contemporánea." at bounding box center [213, 82] width 119 height 30
click at [257, 78] on p "Es una lectura esencial para la realidad contemporánea." at bounding box center [213, 84] width 116 height 42
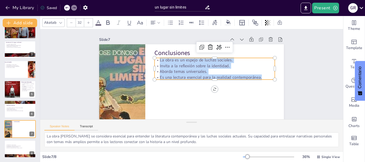
drag, startPoint x: 257, startPoint y: 78, endPoint x: 154, endPoint y: 58, distance: 104.1
click at [154, 58] on div "La obra es un espejo de luchas sociales. Invita a la reflexión sobre la identid…" at bounding box center [215, 71] width 122 height 36
drag, startPoint x: 26, startPoint y: 143, endPoint x: 21, endPoint y: 150, distance: 8.1
click at [25, 144] on button at bounding box center [23, 145] width 6 height 6
click at [25, 145] on icon at bounding box center [23, 144] width 3 height 3
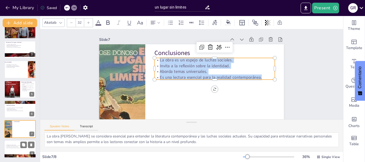
click at [23, 147] on div "La libertad es un tema central. La aceptación es esencial para la convivencia. …" at bounding box center [20, 149] width 32 height 18
click at [23, 140] on div "La libertad es un tema central. La aceptación es esencial para la convivencia. …" at bounding box center [20, 140] width 32 height 0
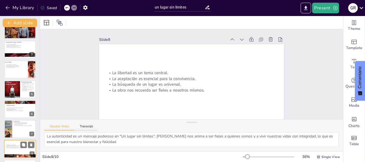
scroll to position [0, 0]
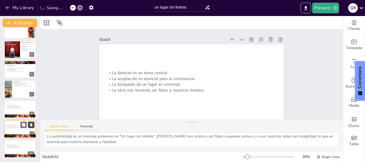
click at [31, 124] on icon at bounding box center [31, 124] width 2 height 3
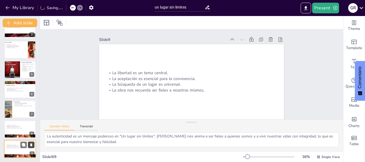
scroll to position [22, 0]
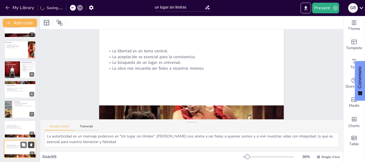
click at [31, 124] on icon at bounding box center [31, 125] width 2 height 3
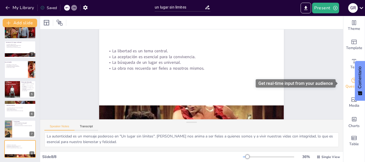
drag, startPoint x: 337, startPoint y: 92, endPoint x: 341, endPoint y: 78, distance: 14.4
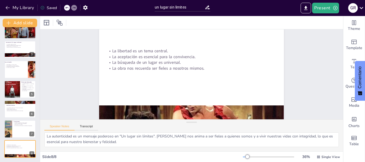
drag, startPoint x: 337, startPoint y: 81, endPoint x: 331, endPoint y: 60, distance: 21.0
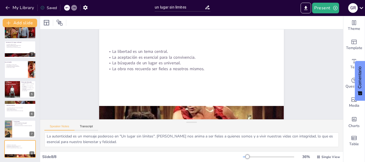
scroll to position [33, 0]
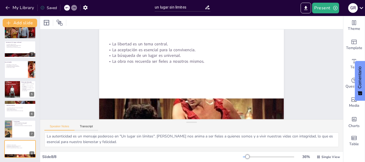
click at [69, 8] on div at bounding box center [67, 8] width 6 height 6
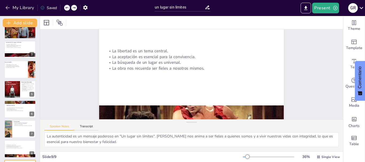
click at [69, 8] on div at bounding box center [67, 8] width 6 height 6
click at [69, 8] on div "My Library Saving......" at bounding box center [48, 8] width 96 height 10
click at [67, 8] on icon at bounding box center [66, 7] width 3 height 1
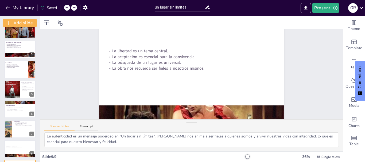
click at [67, 8] on icon at bounding box center [66, 7] width 3 height 1
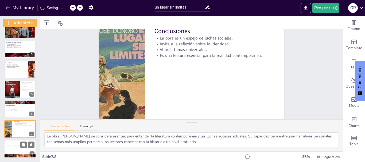
click at [17, 147] on p "La búsqueda de un lugar es universal." at bounding box center [19, 146] width 29 height 1
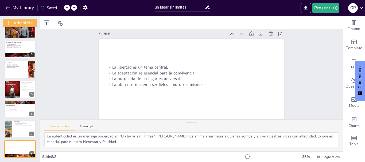
scroll to position [5, 0]
click at [66, 10] on div at bounding box center [67, 8] width 6 height 6
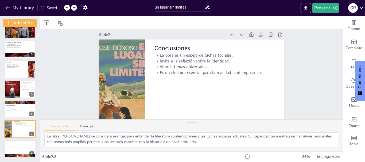
click at [66, 10] on div at bounding box center [67, 8] width 6 height 6
click at [65, 7] on div at bounding box center [67, 8] width 6 height 6
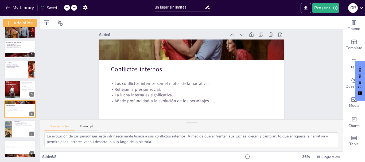
click at [65, 7] on div at bounding box center [67, 8] width 6 height 6
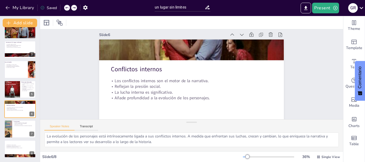
click at [65, 7] on div at bounding box center [67, 8] width 6 height 6
click at [65, 7] on div "My Library Saving......" at bounding box center [48, 8] width 96 height 10
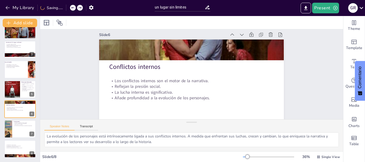
click at [65, 7] on div "My Library Saving......" at bounding box center [48, 8] width 96 height 10
click at [75, 8] on div at bounding box center [73, 8] width 6 height 6
click at [75, 8] on div at bounding box center [76, 8] width 13 height 6
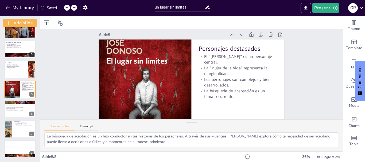
click at [70, 8] on div at bounding box center [67, 8] width 6 height 6
click at [75, 8] on div at bounding box center [70, 8] width 13 height 6
click at [75, 8] on div at bounding box center [73, 8] width 6 height 6
click at [64, 7] on div at bounding box center [67, 8] width 6 height 6
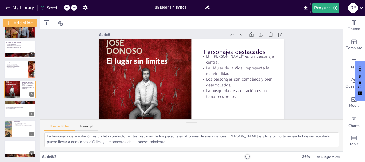
click at [64, 7] on div at bounding box center [67, 8] width 6 height 6
click at [64, 7] on div "My Library Saving......" at bounding box center [48, 8] width 96 height 10
click at [69, 6] on div at bounding box center [67, 8] width 6 height 6
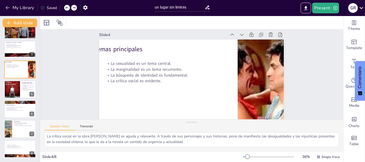
click at [69, 6] on div at bounding box center [67, 8] width 6 height 6
click at [68, 6] on icon at bounding box center [66, 7] width 3 height 3
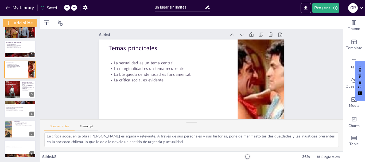
click at [69, 6] on div "My Library Saved" at bounding box center [45, 8] width 90 height 10
click at [69, 6] on div "My Library Saving......" at bounding box center [48, 8] width 96 height 10
click at [68, 6] on icon at bounding box center [66, 7] width 3 height 3
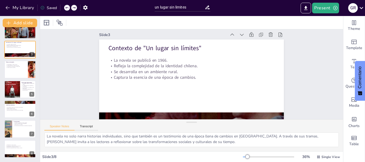
click at [68, 6] on icon at bounding box center [66, 7] width 3 height 3
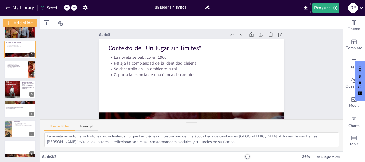
click at [68, 6] on icon at bounding box center [66, 7] width 3 height 3
click at [69, 6] on div "My Library Saving......" at bounding box center [48, 8] width 96 height 10
click at [68, 6] on icon at bounding box center [66, 7] width 3 height 3
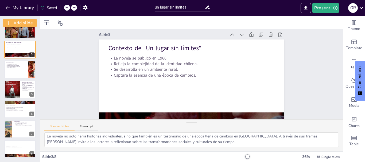
type textarea "José Donoso es fundamental para el Boom Latinoamericano, un movimiento literari…"
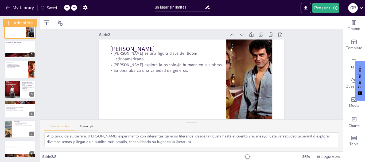
click at [69, 6] on div at bounding box center [67, 8] width 6 height 6
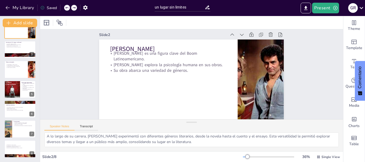
click at [68, 7] on icon at bounding box center [66, 7] width 3 height 3
click at [68, 7] on div "My Library Saving......" at bounding box center [48, 8] width 96 height 10
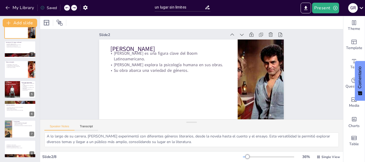
click at [68, 7] on icon at bounding box center [66, 7] width 3 height 3
click at [68, 7] on div "My Library Saved" at bounding box center [45, 8] width 90 height 10
click at [68, 7] on div "My Library Saving......" at bounding box center [48, 8] width 96 height 10
click at [68, 7] on icon at bounding box center [66, 7] width 3 height 3
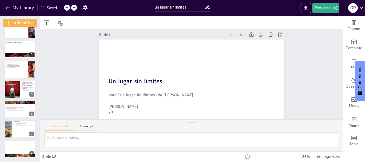
scroll to position [0, 0]
click at [68, 7] on div "My Library Saving......" at bounding box center [48, 8] width 96 height 10
click at [9, 144] on p "La libertad es un tema central." at bounding box center [19, 144] width 29 height 1
type textarea "La libertad es un concepto fundamental en la obra de Donoso. A través de sus pe…"
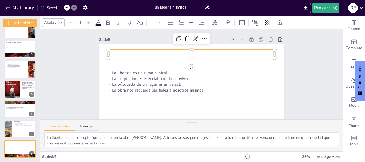
click at [181, 54] on p at bounding box center [211, 68] width 60 height 161
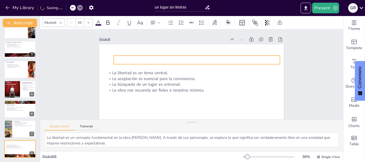
drag, startPoint x: 177, startPoint y: 54, endPoint x: 183, endPoint y: 60, distance: 8.1
click at [183, 60] on p at bounding box center [198, 61] width 166 height 26
click at [75, 6] on div at bounding box center [73, 8] width 6 height 6
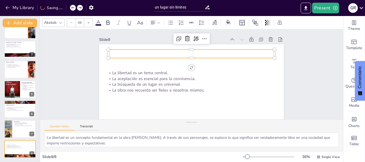
click at [75, 6] on div at bounding box center [76, 8] width 13 height 6
click at [75, 6] on div at bounding box center [74, 8] width 6 height 6
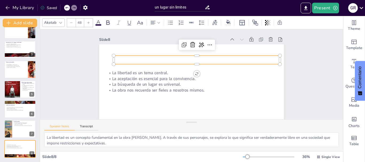
click at [69, 9] on div at bounding box center [67, 8] width 6 height 6
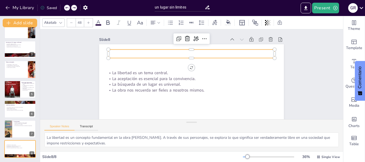
click at [69, 9] on div at bounding box center [67, 8] width 6 height 6
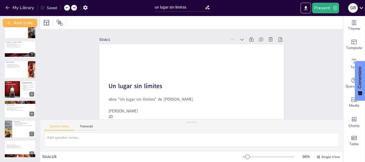
click at [69, 9] on div at bounding box center [67, 8] width 6 height 6
click at [69, 9] on div "My Library Saved" at bounding box center [45, 8] width 90 height 10
click at [69, 9] on div "My Library Saving......" at bounding box center [48, 8] width 96 height 10
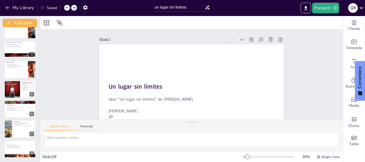
click at [69, 9] on div at bounding box center [67, 8] width 6 height 6
click at [65, 6] on div at bounding box center [67, 8] width 6 height 6
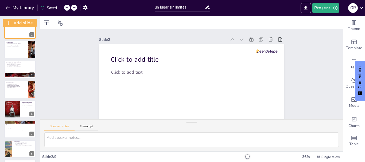
click at [65, 6] on div at bounding box center [67, 8] width 6 height 6
click at [66, 6] on div at bounding box center [67, 8] width 6 height 6
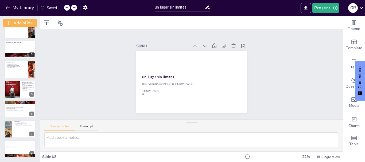
click at [66, 6] on div at bounding box center [67, 8] width 6 height 6
click at [67, 7] on icon at bounding box center [66, 7] width 3 height 3
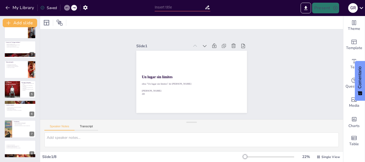
click at [67, 7] on icon at bounding box center [66, 7] width 3 height 3
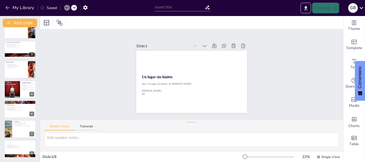
click at [67, 7] on icon at bounding box center [66, 7] width 3 height 3
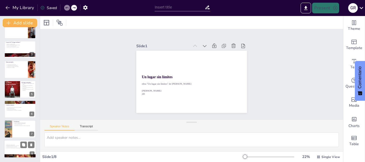
click at [17, 146] on p "La búsqueda de un lugar es universal." at bounding box center [19, 146] width 29 height 1
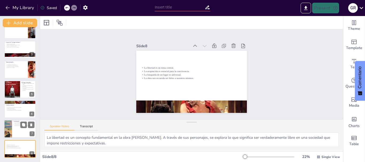
click at [14, 129] on div at bounding box center [20, 129] width 32 height 18
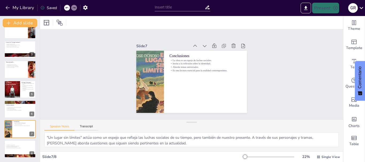
click at [22, 140] on div "Un lugar sin límites obra "Un lugar sin límites" de José Donoso Benjamin Flores…" at bounding box center [20, 79] width 40 height 157
click at [12, 155] on div at bounding box center [20, 156] width 32 height 17
type textarea "La libertad es un concepto fundamental en la obra de Donoso. A través de sus pe…"
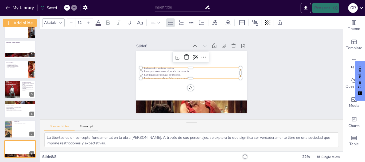
click at [192, 74] on p "La búsqueda de un lugar es universal." at bounding box center [190, 75] width 99 height 14
click at [190, 76] on div at bounding box center [189, 80] width 99 height 15
click at [190, 76] on p "La obra nos recuerda ser fieles a nosotros mismos." at bounding box center [186, 75] width 24 height 98
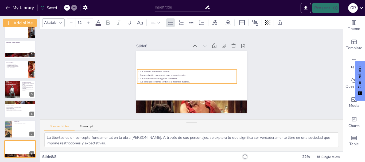
drag, startPoint x: 190, startPoint y: 76, endPoint x: 187, endPoint y: 78, distance: 3.3
click at [187, 78] on p "La obra nos recuerda ser fieles a nosotros mismos." at bounding box center [185, 81] width 99 height 14
click at [186, 81] on p "La obra nos recuerda ser fieles a nosotros mismos." at bounding box center [185, 81] width 99 height 14
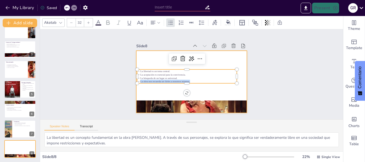
drag, startPoint x: 186, startPoint y: 81, endPoint x: 155, endPoint y: 72, distance: 32.6
click at [155, 72] on div "La libertad es un tema central. La aceptación es esencial para la convivencia. …" at bounding box center [186, 76] width 100 height 24
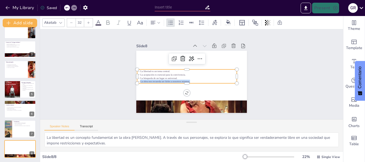
click at [187, 79] on p "La obra nos recuerda ser fieles a nosotros mismos." at bounding box center [182, 76] width 69 height 76
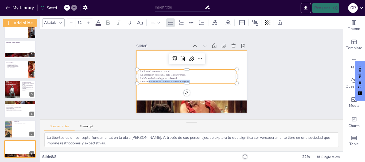
drag, startPoint x: 187, startPoint y: 79, endPoint x: 146, endPoint y: 65, distance: 44.2
click at [146, 65] on div "La libertad es un tema central. La aceptación es esencial para la convivencia. …" at bounding box center [190, 81] width 116 height 73
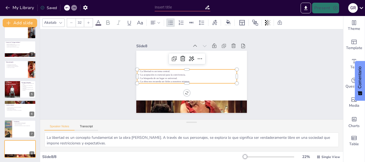
click at [188, 74] on p "La búsqueda de un lugar es universal." at bounding box center [186, 78] width 99 height 14
click at [186, 80] on span "La obra nos recuerda ser fieles a nosotros mismos." at bounding box center [165, 81] width 50 height 3
drag, startPoint x: 186, startPoint y: 80, endPoint x: 134, endPoint y: 70, distance: 53.0
click at [136, 70] on div "La libertad es un tema central. La aceptación es esencial para la convivencia. …" at bounding box center [186, 76] width 100 height 24
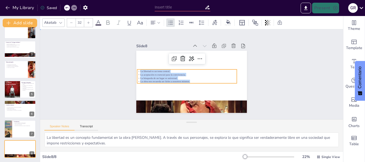
click at [281, 67] on div "Slide 1 Un lugar sin límites obra "Un lugar sin límites" de José Donoso Benjami…" at bounding box center [191, 74] width 307 height 229
